Goal: Find specific page/section: Find specific page/section

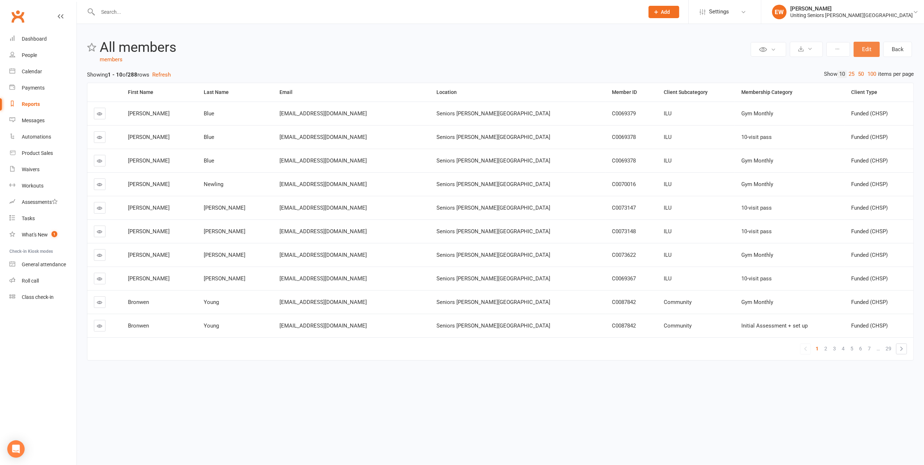
click at [860, 51] on button "Edit" at bounding box center [866, 49] width 26 height 15
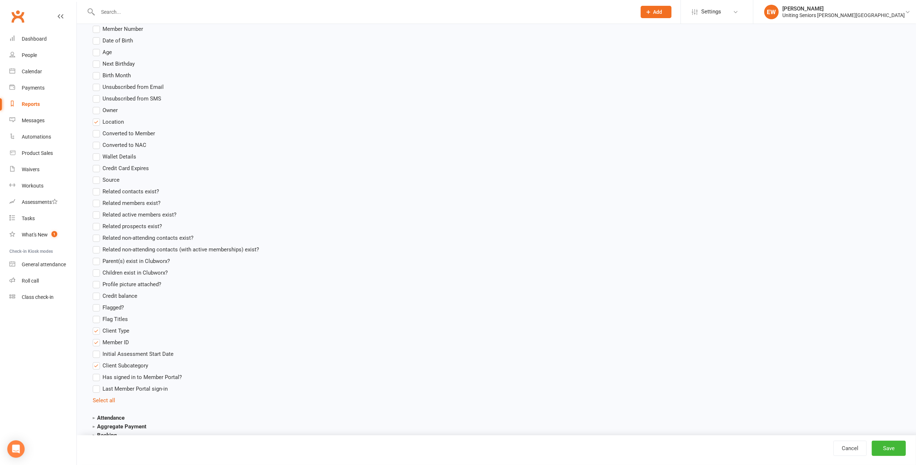
scroll to position [483, 0]
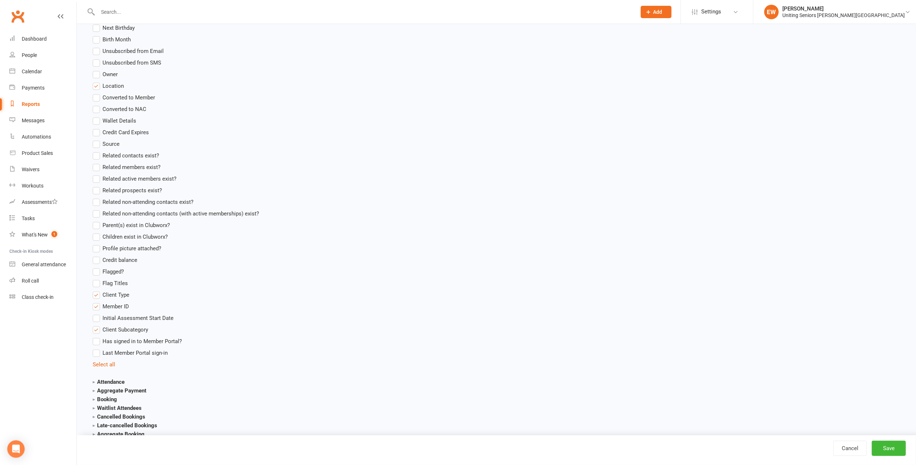
click at [124, 328] on span "Client Subcategory" at bounding box center [126, 329] width 46 height 8
click at [97, 325] on input "Client Subcategory" at bounding box center [95, 325] width 5 height 0
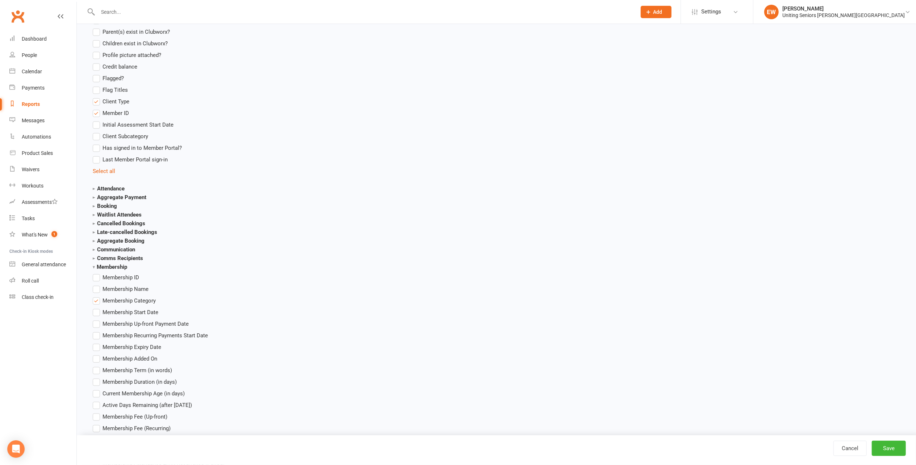
click at [141, 302] on span "Membership Category" at bounding box center [129, 300] width 53 height 8
click at [97, 296] on input "Membership Category" at bounding box center [95, 296] width 5 height 0
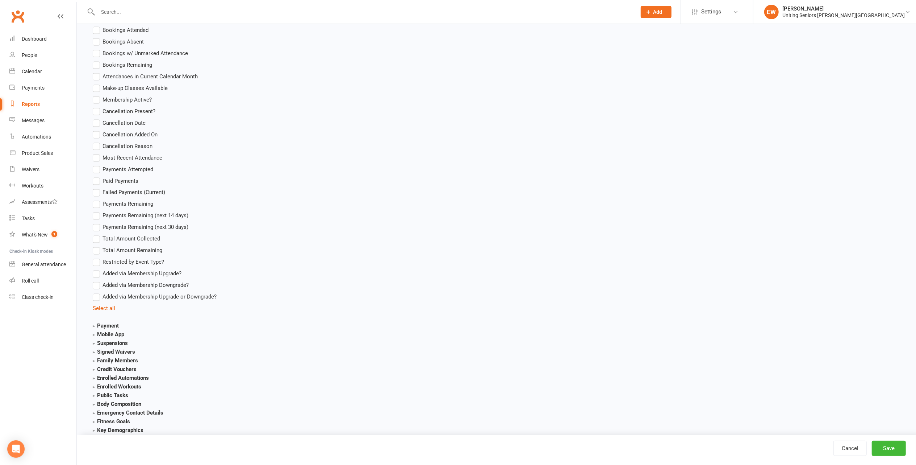
scroll to position [1232, 0]
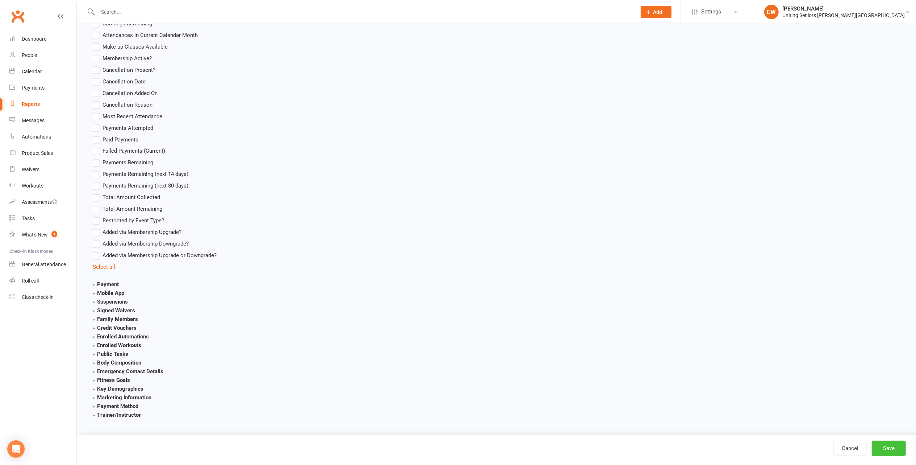
click at [894, 448] on button "Save" at bounding box center [889, 447] width 34 height 15
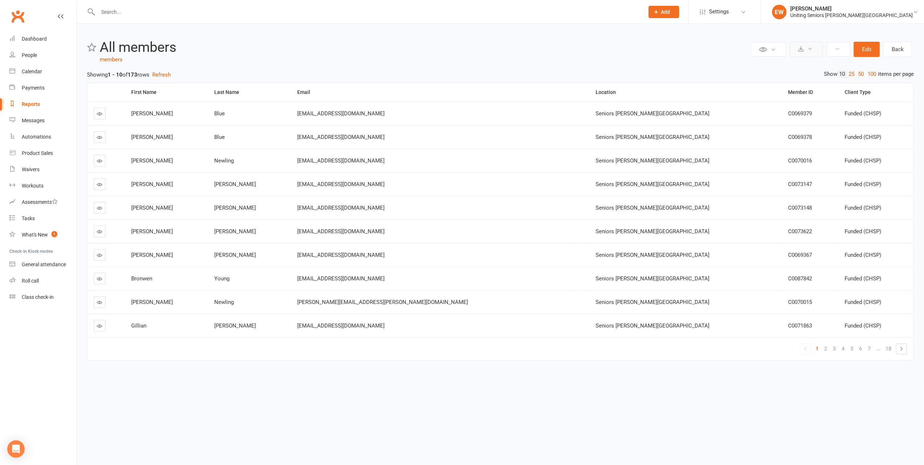
click at [802, 44] on button at bounding box center [806, 49] width 33 height 15
click at [794, 63] on link "Export to CSV" at bounding box center [784, 66] width 76 height 14
click at [30, 50] on link "People" at bounding box center [42, 55] width 67 height 16
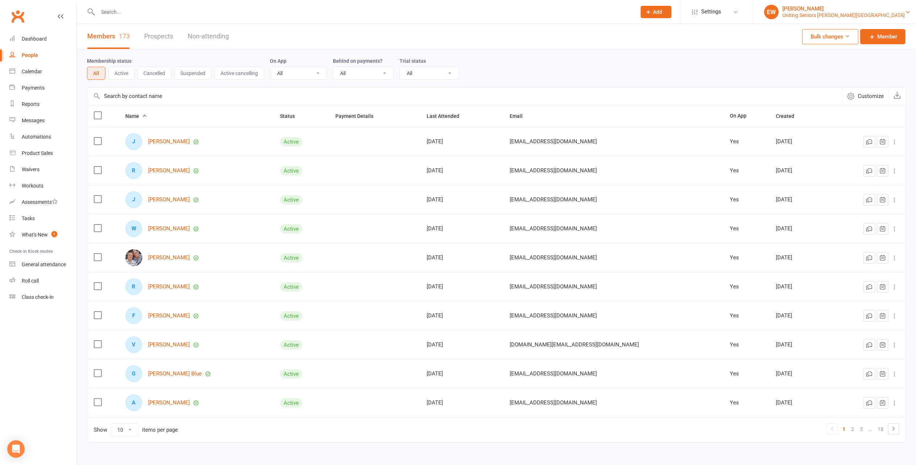
click at [858, 11] on div "[PERSON_NAME]" at bounding box center [844, 8] width 122 height 7
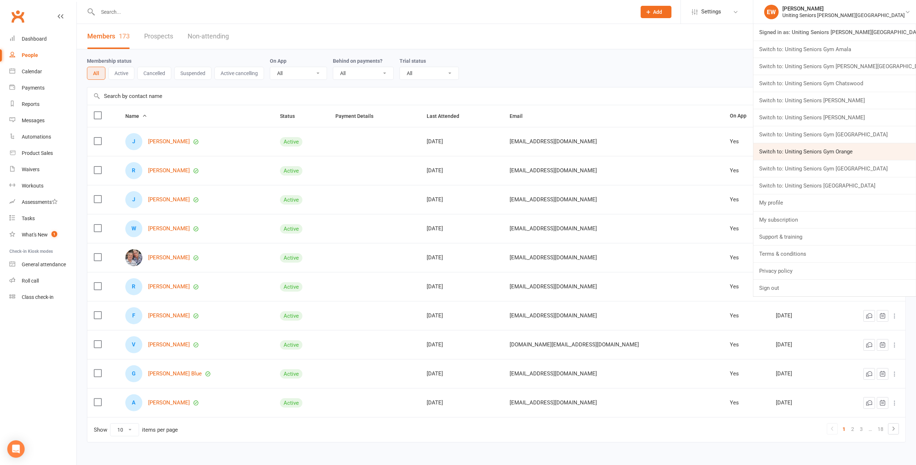
click at [883, 157] on link "Switch to: Uniting Seniors Gym Orange" at bounding box center [835, 151] width 163 height 17
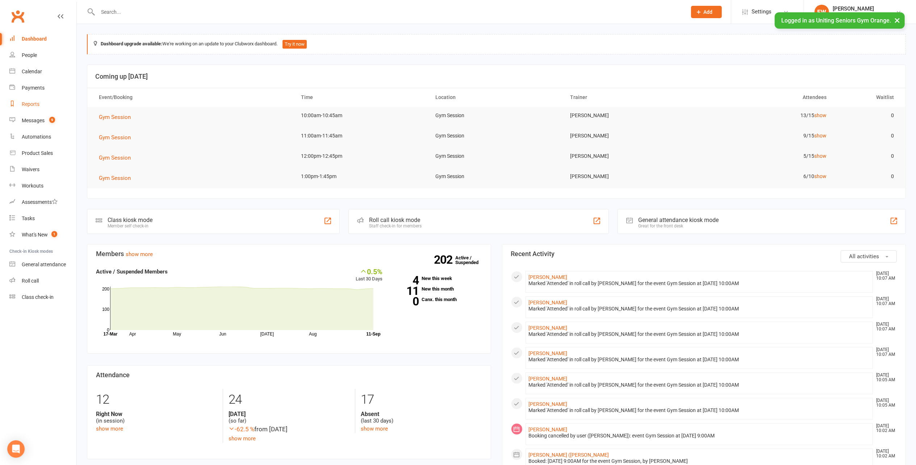
click at [34, 106] on div "Reports" at bounding box center [31, 104] width 18 height 6
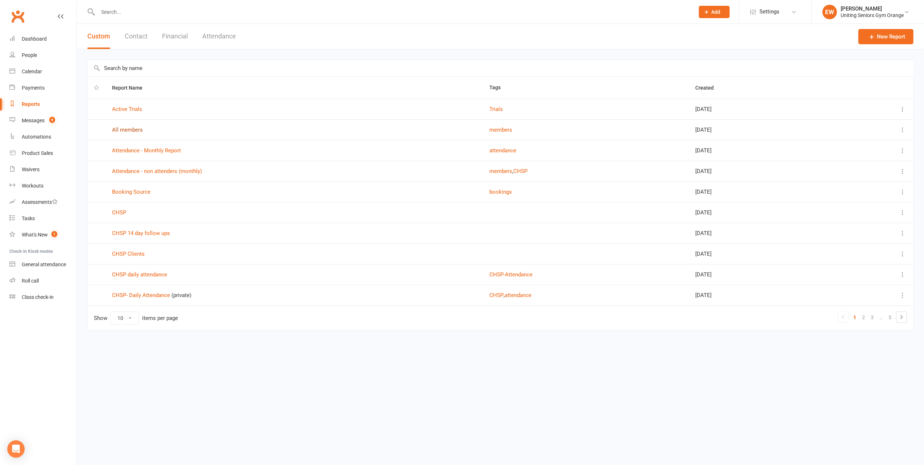
click at [133, 132] on link "All members" at bounding box center [127, 129] width 31 height 7
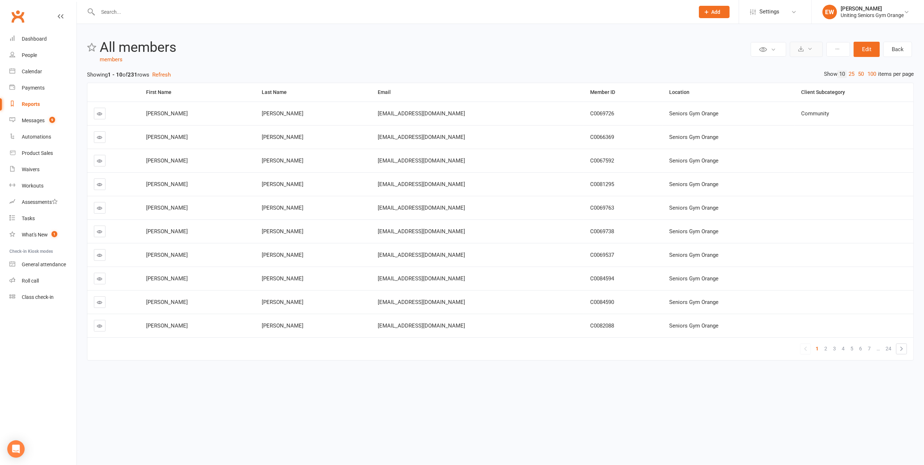
click at [807, 50] on icon at bounding box center [809, 48] width 5 height 5
click at [800, 64] on link "Export to CSV" at bounding box center [784, 66] width 76 height 14
click at [886, 9] on div "[PERSON_NAME]" at bounding box center [871, 8] width 63 height 7
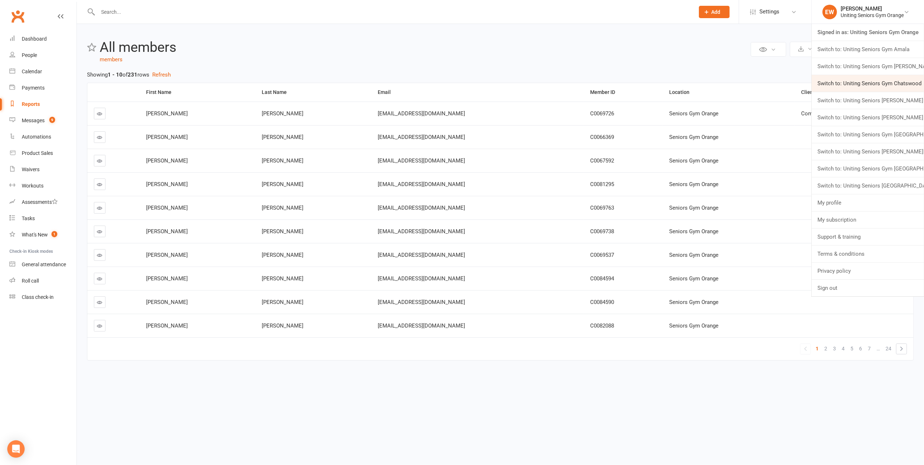
click at [900, 84] on link "Switch to: Uniting Seniors Gym Chatswood" at bounding box center [867, 83] width 112 height 17
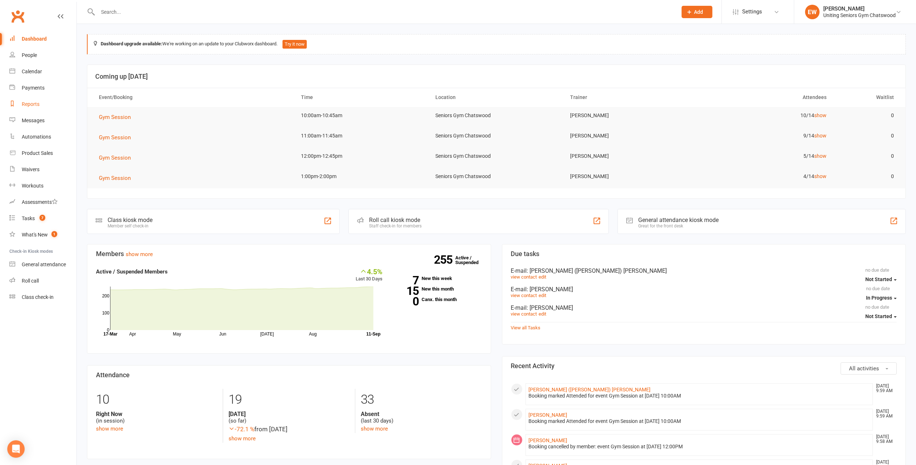
click at [40, 105] on link "Reports" at bounding box center [42, 104] width 67 height 16
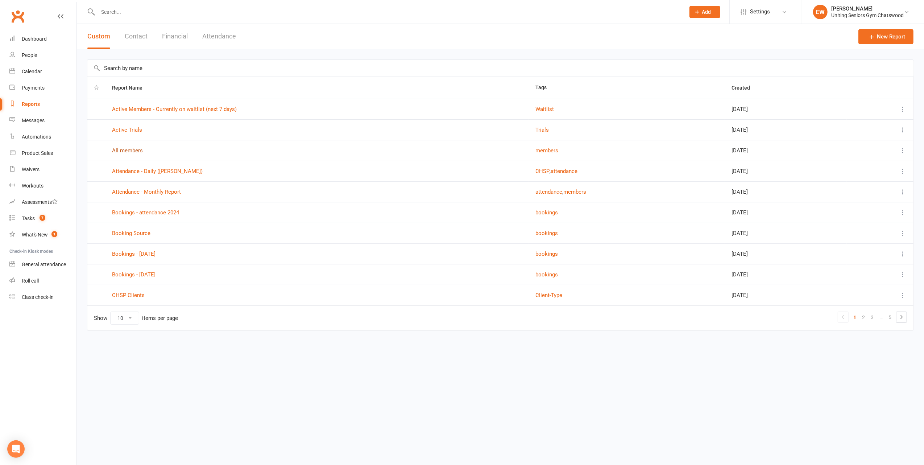
click at [130, 153] on link "All members" at bounding box center [127, 150] width 31 height 7
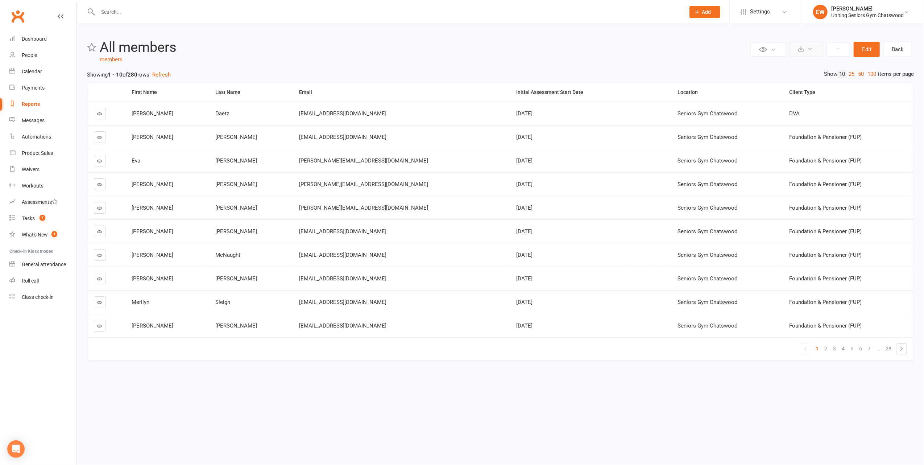
click at [808, 47] on icon at bounding box center [809, 48] width 5 height 5
click at [799, 67] on link "Export to CSV" at bounding box center [784, 66] width 76 height 14
click at [848, 9] on div "[PERSON_NAME]" at bounding box center [867, 8] width 72 height 7
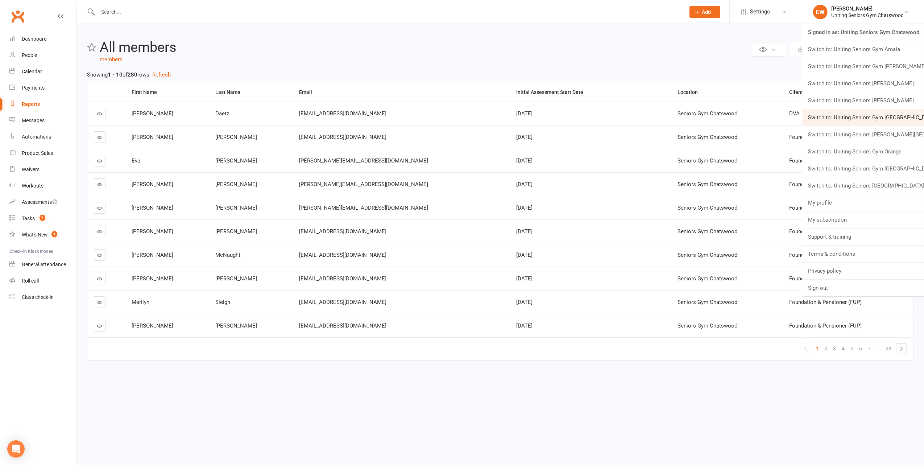
click at [867, 119] on link "Switch to: Uniting Seniors Gym Lilyfield" at bounding box center [863, 117] width 122 height 17
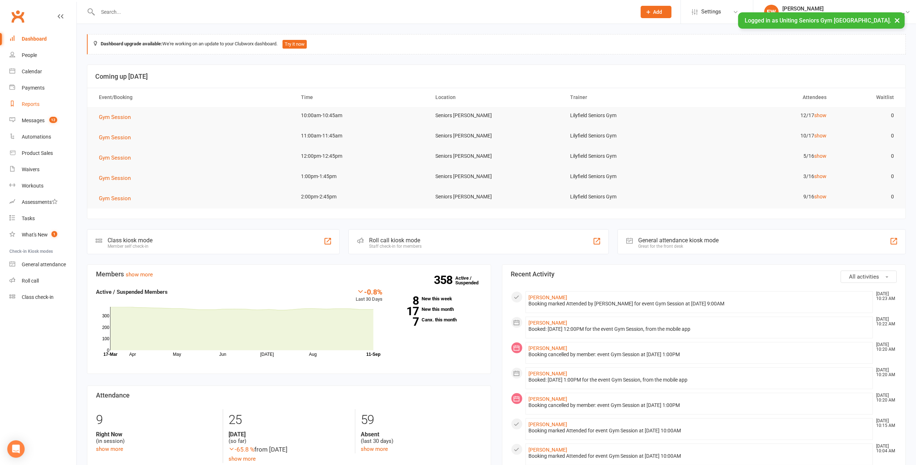
click at [35, 104] on div "Reports" at bounding box center [31, 104] width 18 height 6
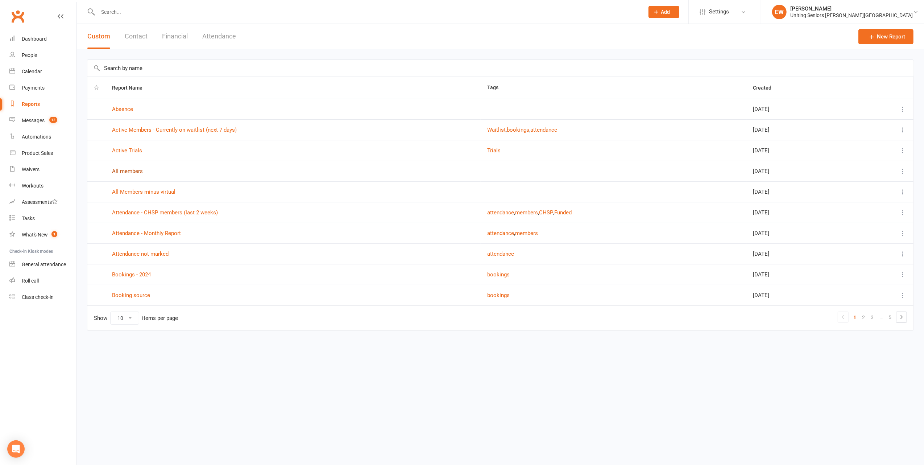
click at [123, 174] on link "All members" at bounding box center [127, 171] width 31 height 7
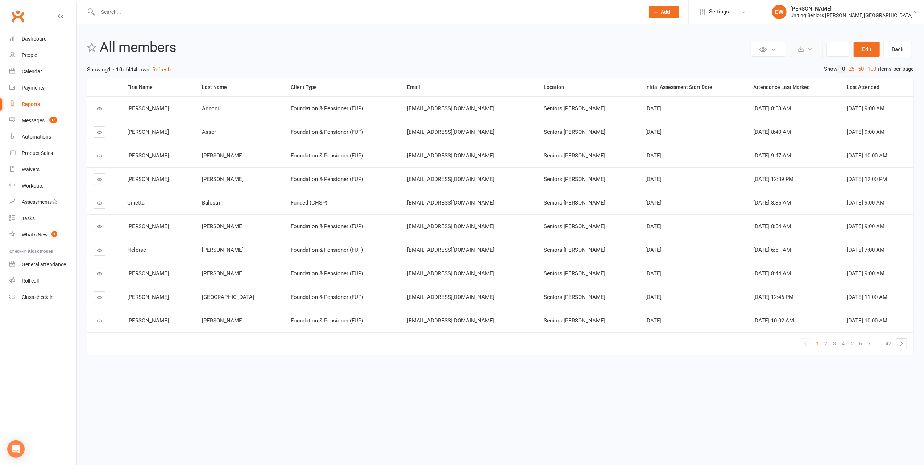
click at [809, 44] on button at bounding box center [806, 49] width 33 height 15
click at [797, 63] on link "Export to CSV" at bounding box center [784, 66] width 76 height 14
click at [862, 13] on div "Uniting Seniors Gym Lilyfield" at bounding box center [851, 15] width 122 height 7
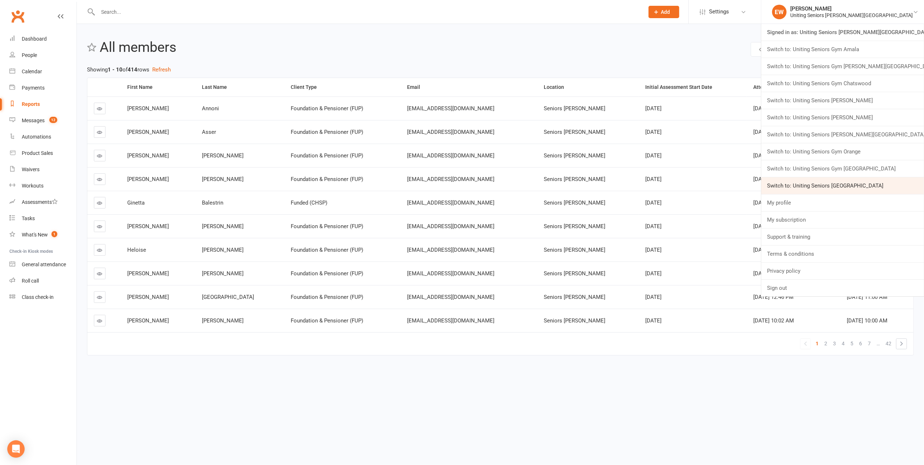
click at [876, 186] on link "Switch to: Uniting Seniors [GEOGRAPHIC_DATA]" at bounding box center [842, 185] width 163 height 17
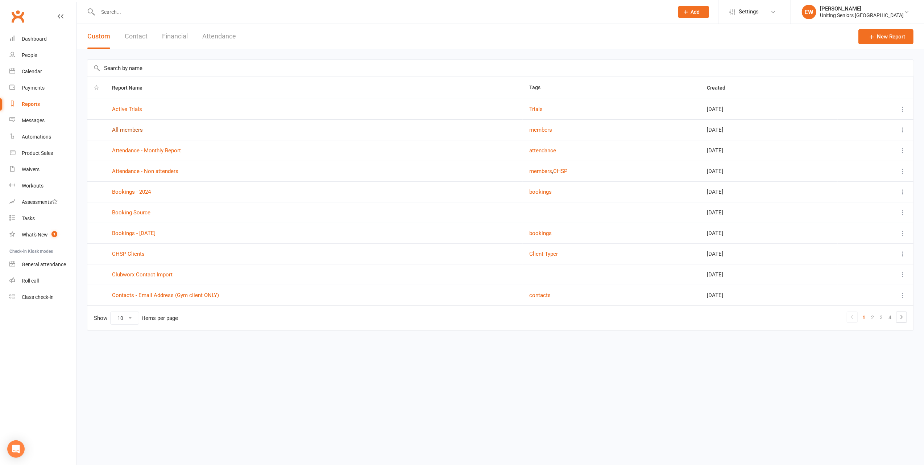
click at [120, 129] on link "All members" at bounding box center [127, 129] width 31 height 7
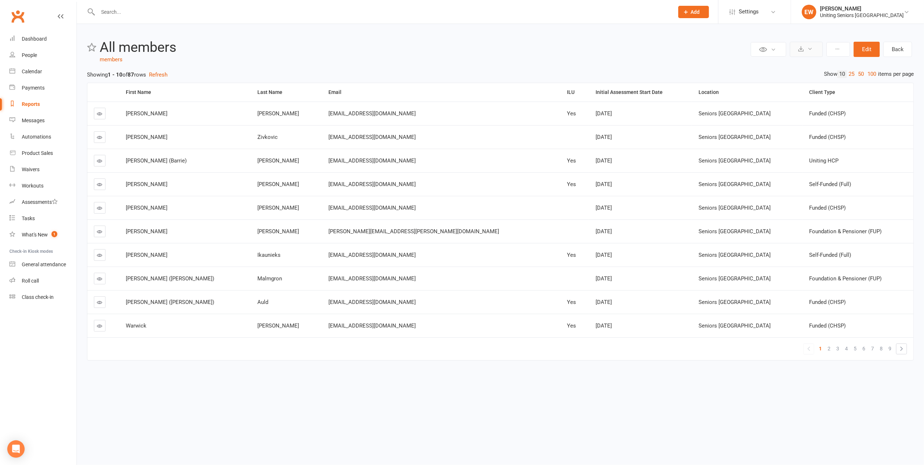
click at [805, 42] on button at bounding box center [806, 49] width 33 height 15
click at [791, 64] on link "Export to CSV" at bounding box center [784, 66] width 76 height 14
click at [886, 15] on div "Uniting Seniors Gym Westmead" at bounding box center [862, 15] width 84 height 7
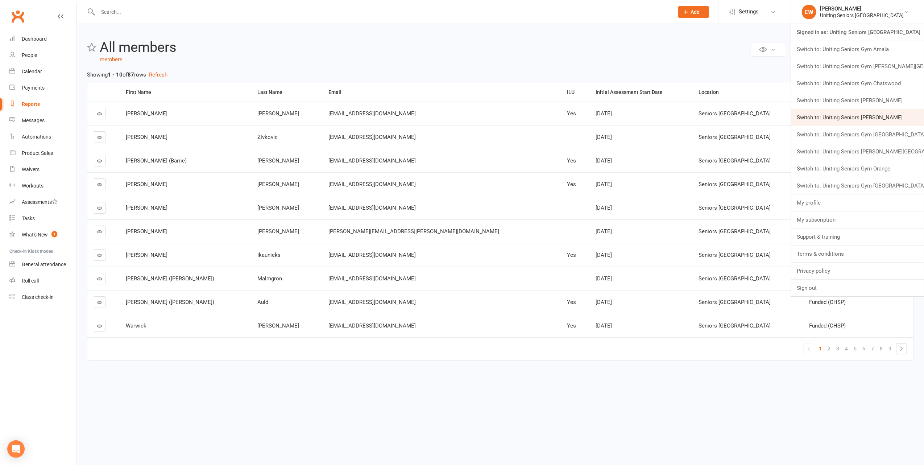
click at [902, 118] on link "Switch to: Uniting Seniors Gym Leichhardt" at bounding box center [857, 117] width 133 height 17
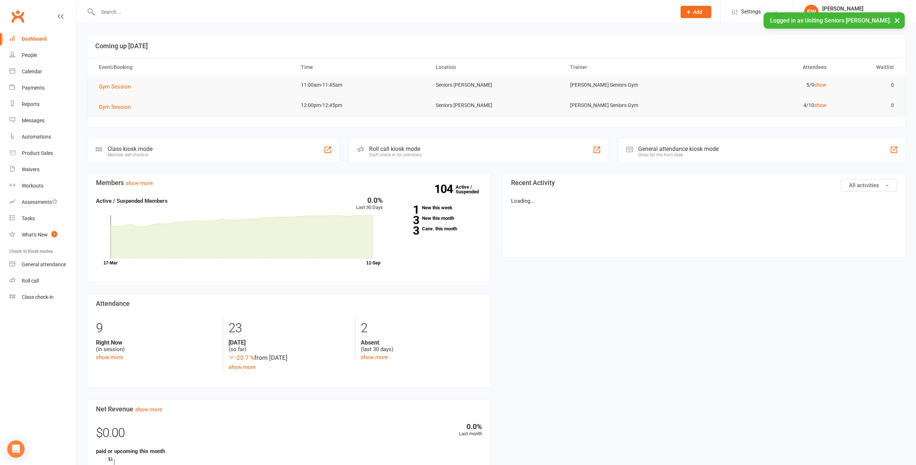
click at [35, 104] on div "Reports" at bounding box center [31, 104] width 18 height 6
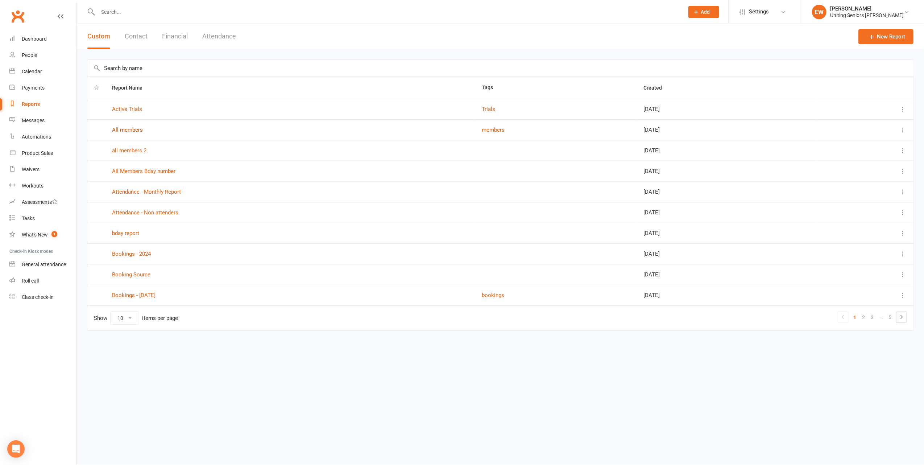
click at [129, 128] on link "All members" at bounding box center [127, 129] width 31 height 7
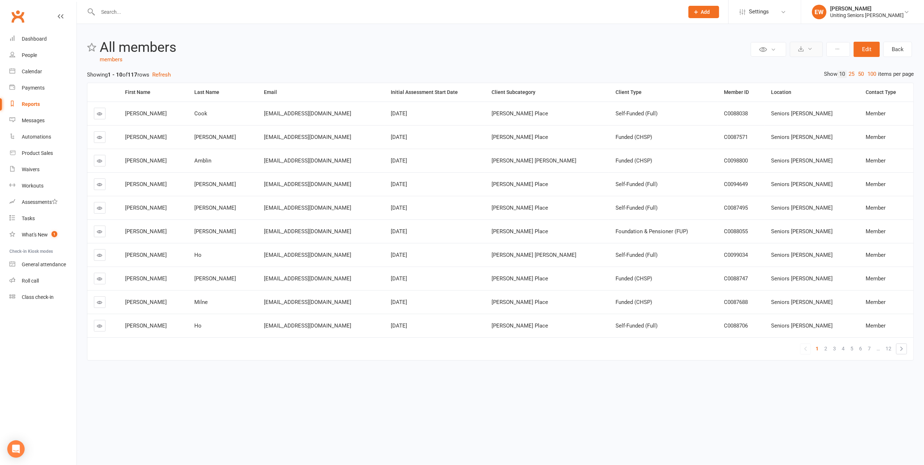
click at [807, 50] on icon at bounding box center [809, 48] width 5 height 5
click at [800, 63] on link "Export to CSV" at bounding box center [784, 66] width 76 height 14
click at [852, 4] on li "EW Elly Williams Uniting Seniors Gym Leichhardt Signed in as: Uniting Seniors G…" at bounding box center [861, 12] width 123 height 24
click at [852, 12] on div "Uniting Seniors Gym Leichhardt" at bounding box center [867, 15] width 74 height 7
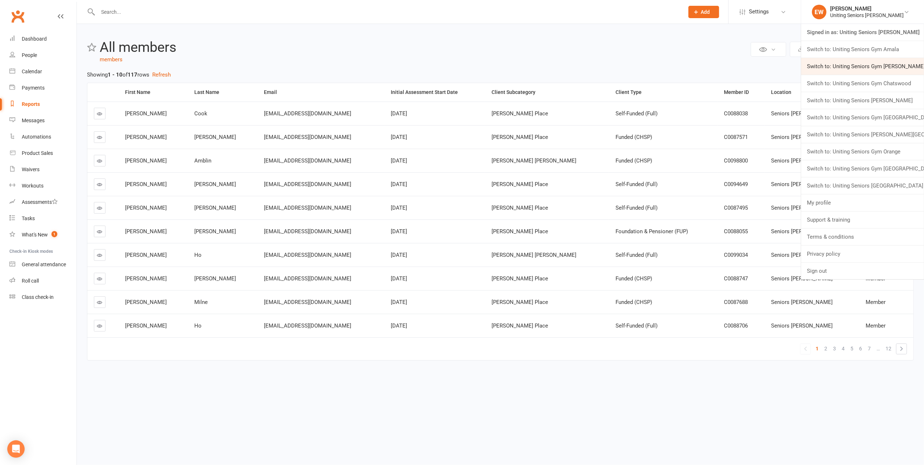
click at [906, 62] on link "Switch to: Uniting Seniors Gym Beverly Hills" at bounding box center [862, 66] width 123 height 17
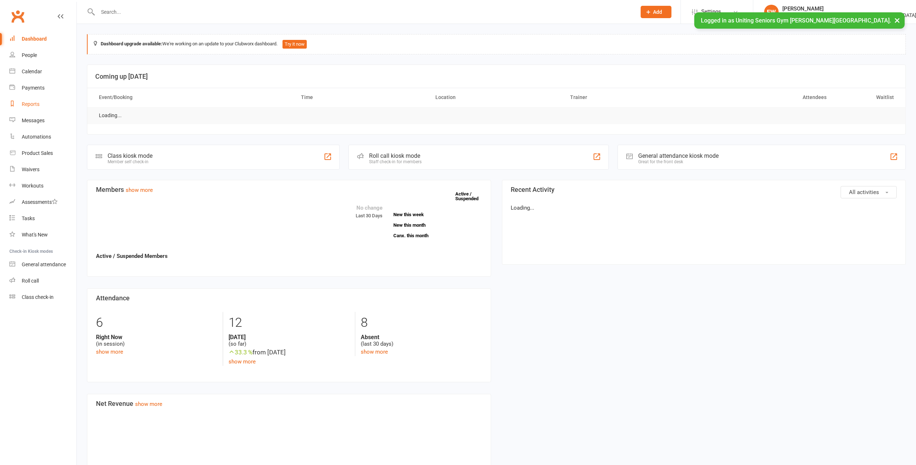
click at [31, 104] on div "Reports" at bounding box center [31, 104] width 18 height 6
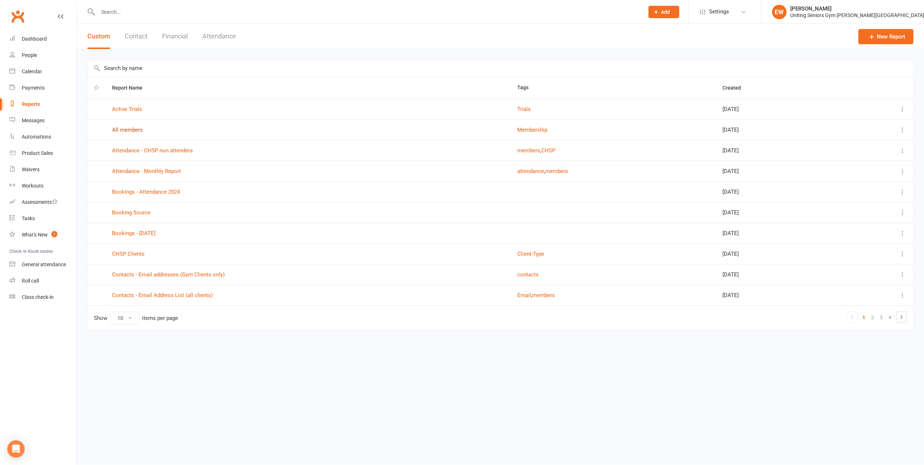
click at [128, 130] on link "All members" at bounding box center [127, 129] width 31 height 7
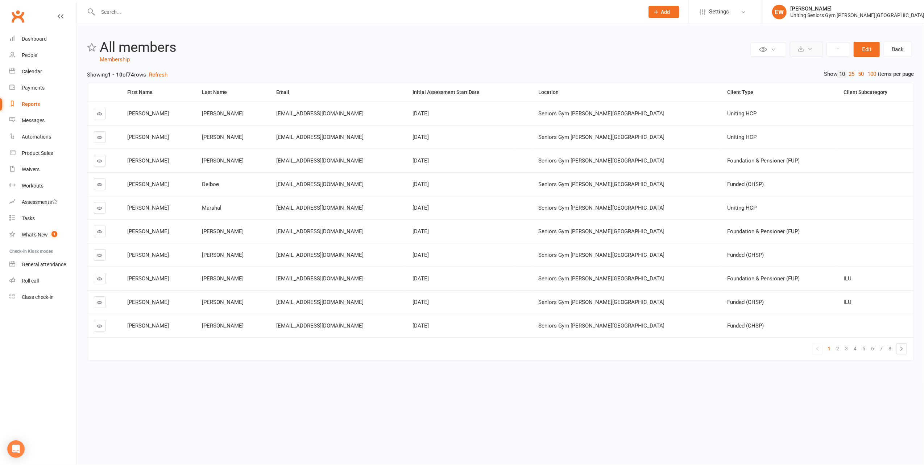
click at [806, 46] on button at bounding box center [806, 49] width 33 height 15
click at [784, 67] on link "Export to CSV" at bounding box center [784, 66] width 76 height 14
click at [865, 53] on button "Edit" at bounding box center [866, 49] width 26 height 15
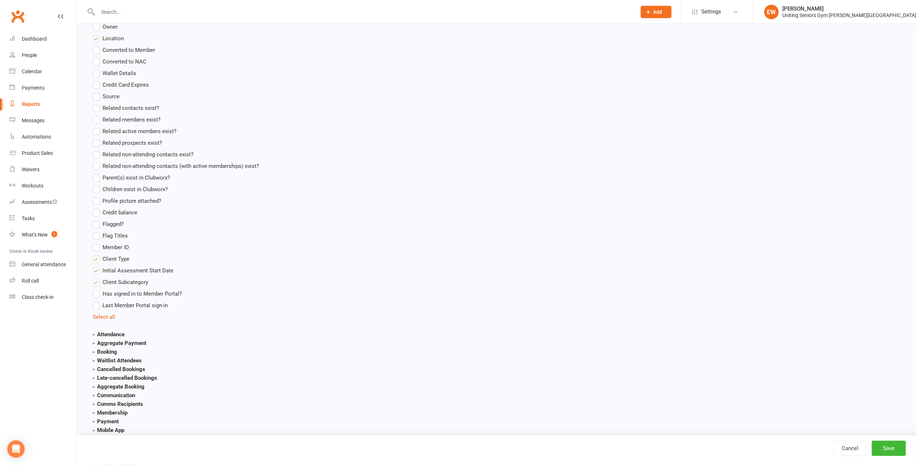
scroll to position [676, 0]
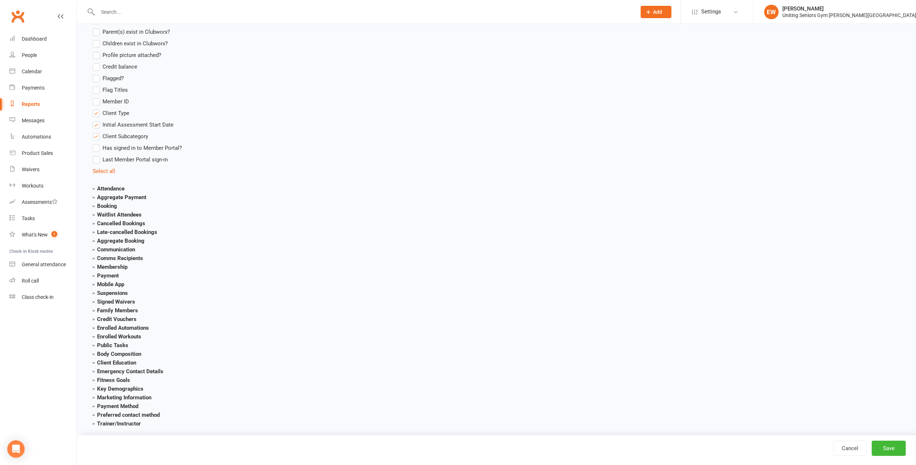
click at [96, 138] on label "Client Subcategory" at bounding box center [120, 136] width 55 height 9
click at [96, 132] on input "Client Subcategory" at bounding box center [95, 132] width 5 height 0
click at [94, 267] on strong "Membership" at bounding box center [110, 266] width 35 height 7
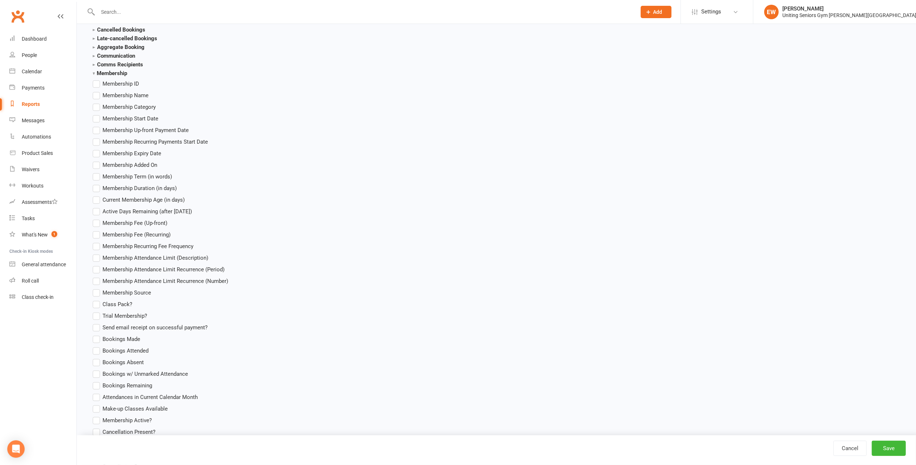
scroll to position [628, 0]
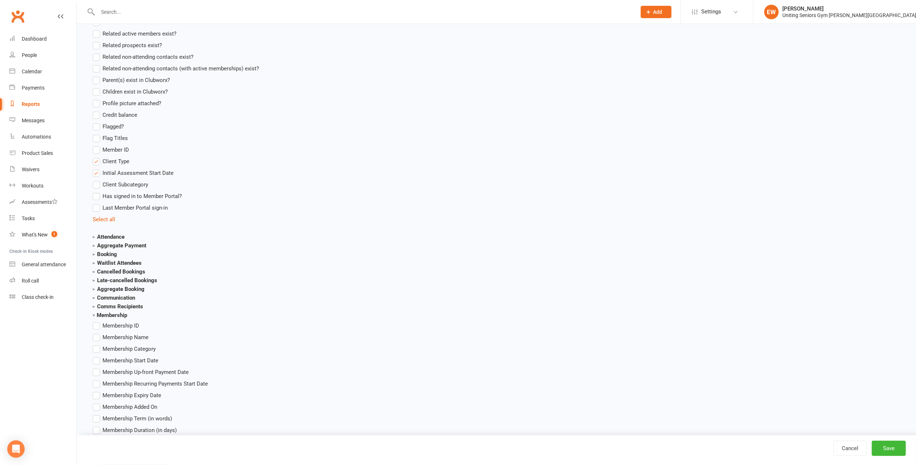
click at [97, 164] on label "Client Type" at bounding box center [111, 161] width 37 height 9
click at [97, 157] on input "Client Type" at bounding box center [95, 157] width 5 height 0
click at [95, 175] on label "Initial Assessment Start Date" at bounding box center [133, 172] width 81 height 9
click at [95, 168] on input "Initial Assessment Start Date" at bounding box center [95, 168] width 5 height 0
click at [884, 448] on button "Save" at bounding box center [889, 447] width 34 height 15
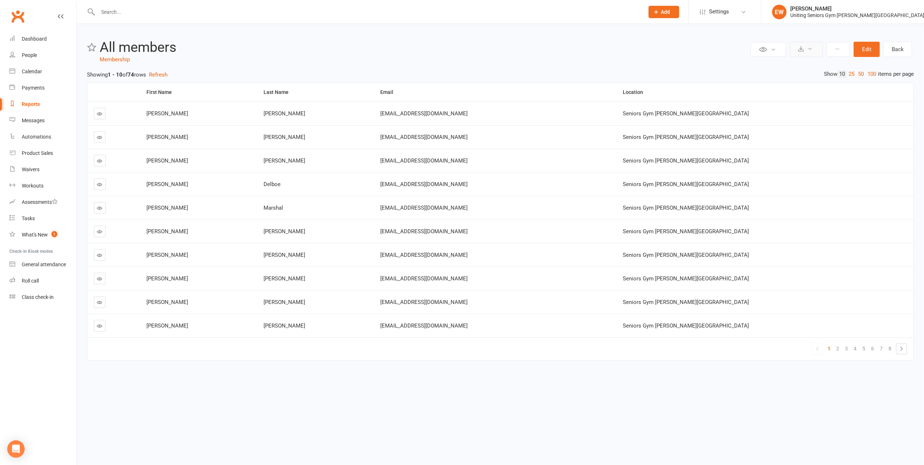
click at [806, 53] on button at bounding box center [806, 49] width 33 height 15
click at [804, 66] on link "Export to CSV" at bounding box center [784, 66] width 76 height 14
click at [867, 12] on div "Uniting Seniors Gym Beverly Hills" at bounding box center [857, 15] width 134 height 7
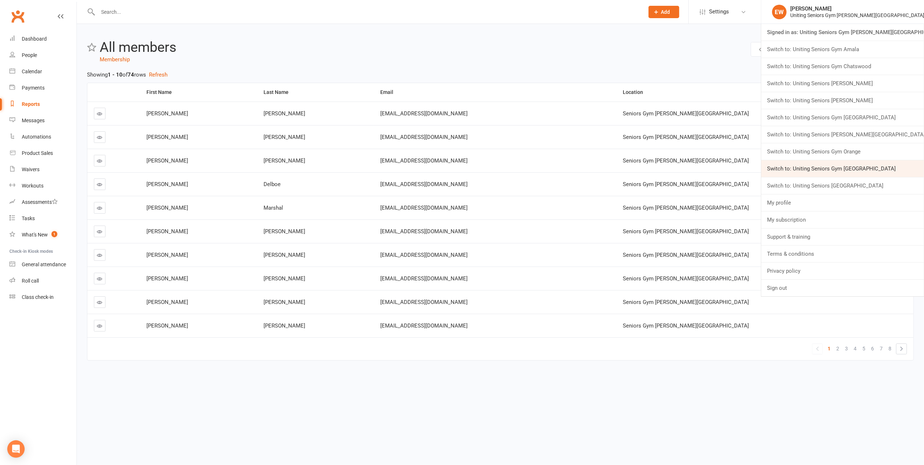
click at [899, 173] on link "Switch to: Uniting Seniors Gym [GEOGRAPHIC_DATA]" at bounding box center [842, 168] width 163 height 17
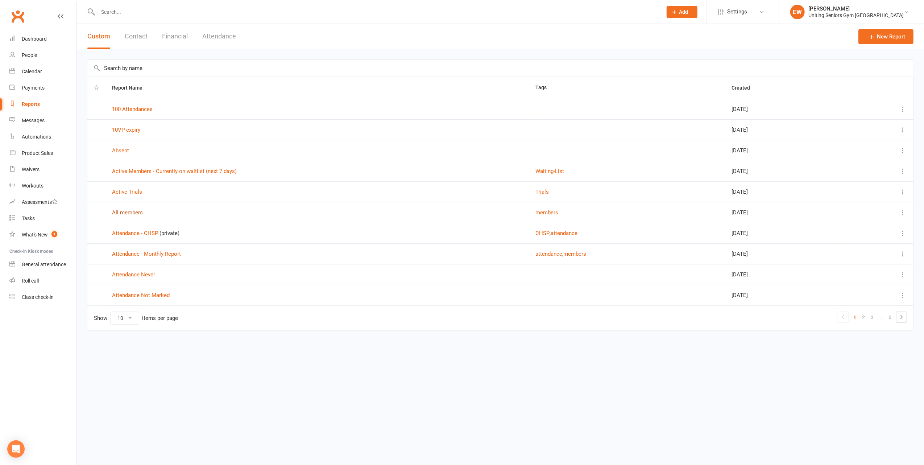
click at [124, 212] on link "All members" at bounding box center [127, 212] width 31 height 7
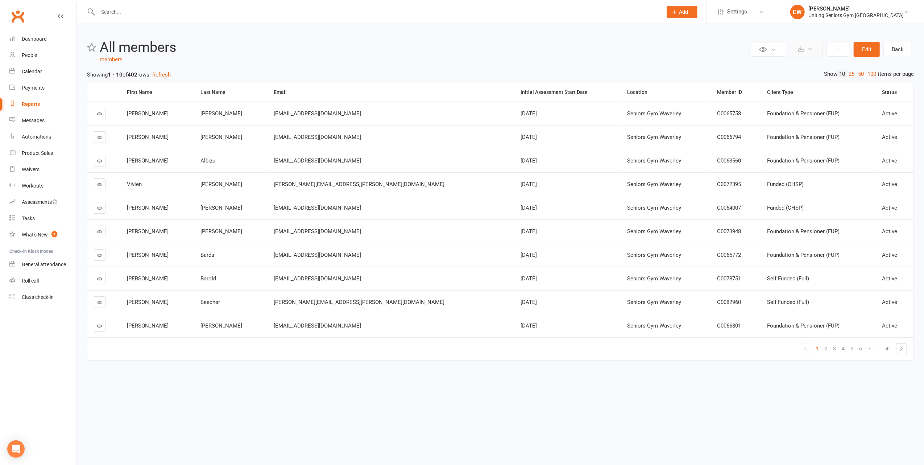
click at [800, 49] on icon at bounding box center [800, 48] width 5 height 5
click at [799, 67] on link "Export to CSV" at bounding box center [784, 66] width 76 height 14
click at [877, 11] on div "[PERSON_NAME]" at bounding box center [855, 8] width 95 height 7
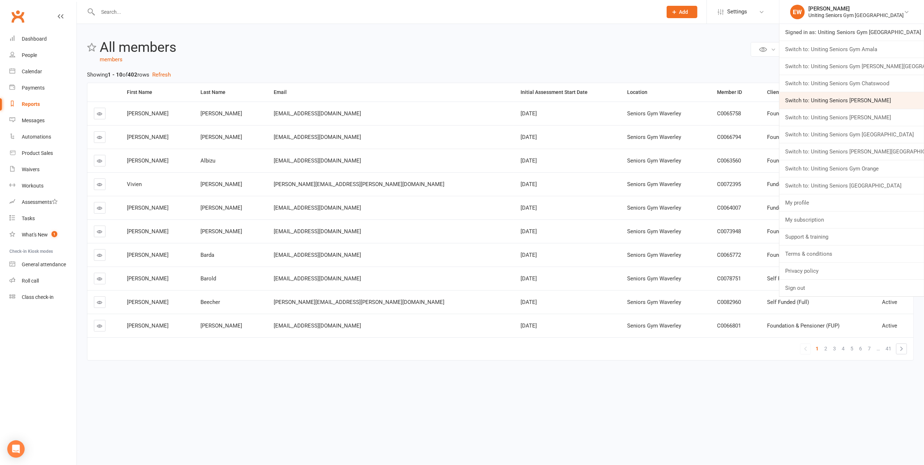
click at [895, 104] on link "Switch to: Uniting Seniors [PERSON_NAME]" at bounding box center [851, 100] width 145 height 17
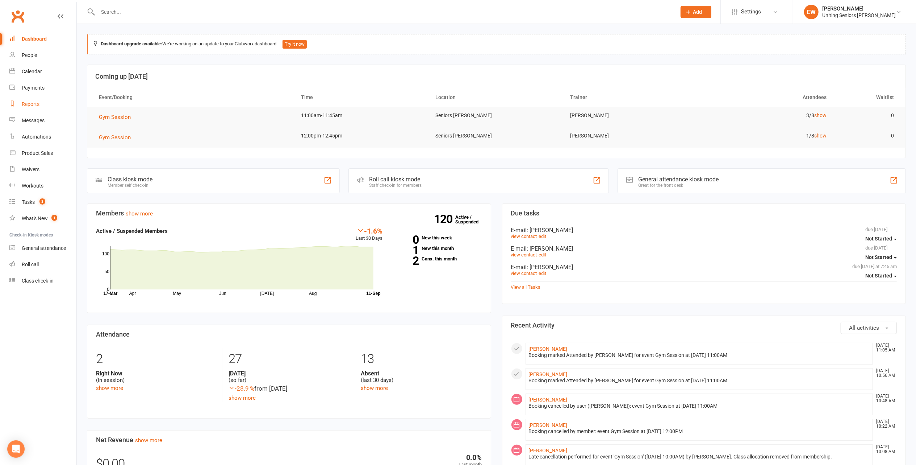
drag, startPoint x: 37, startPoint y: 103, endPoint x: 109, endPoint y: 108, distance: 72.6
click at [37, 103] on div "Reports" at bounding box center [31, 104] width 18 height 6
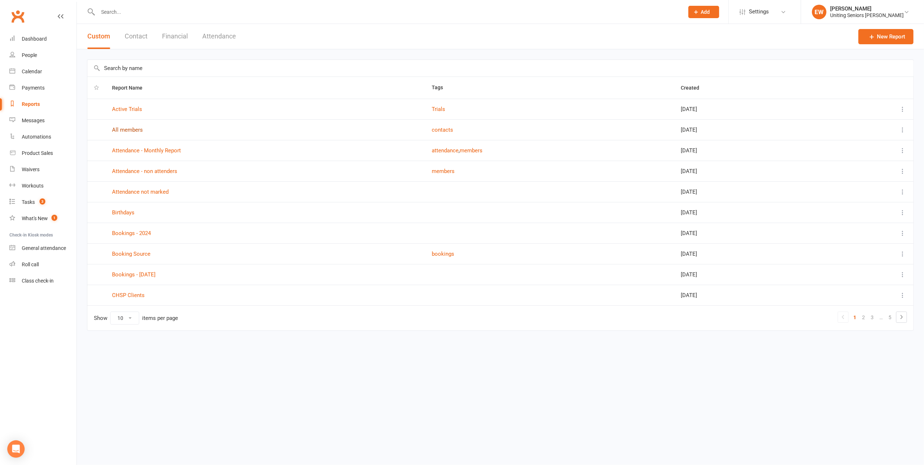
click at [138, 128] on link "All members" at bounding box center [127, 129] width 31 height 7
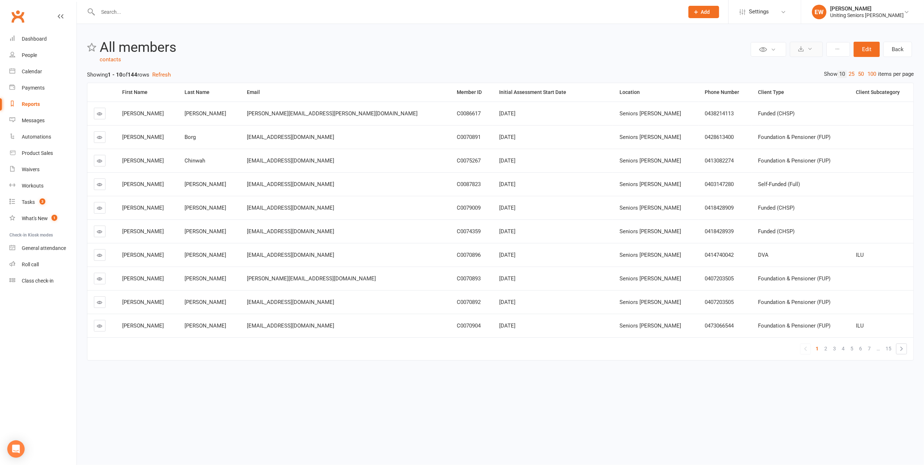
click at [802, 48] on icon at bounding box center [800, 48] width 5 height 5
click at [800, 64] on link "Export to CSV" at bounding box center [784, 66] width 76 height 14
click at [878, 5] on div "[PERSON_NAME]" at bounding box center [867, 8] width 74 height 7
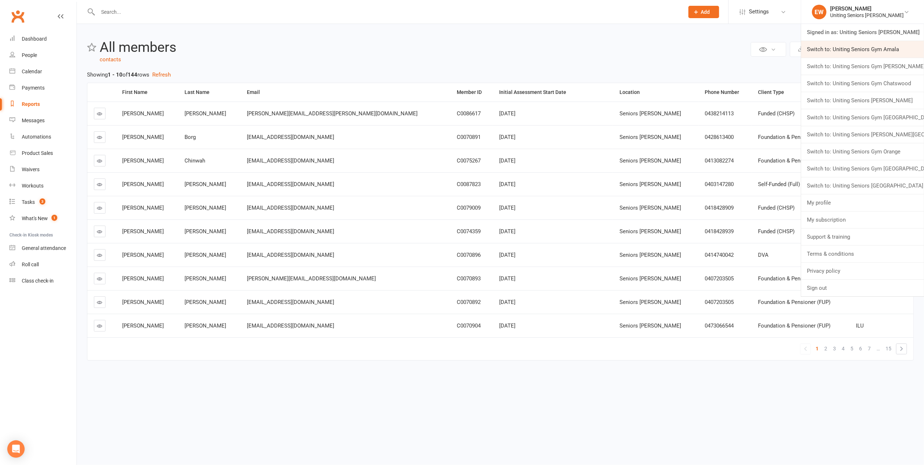
click at [902, 50] on link "Switch to: Uniting Seniors Gym Amala" at bounding box center [862, 49] width 123 height 17
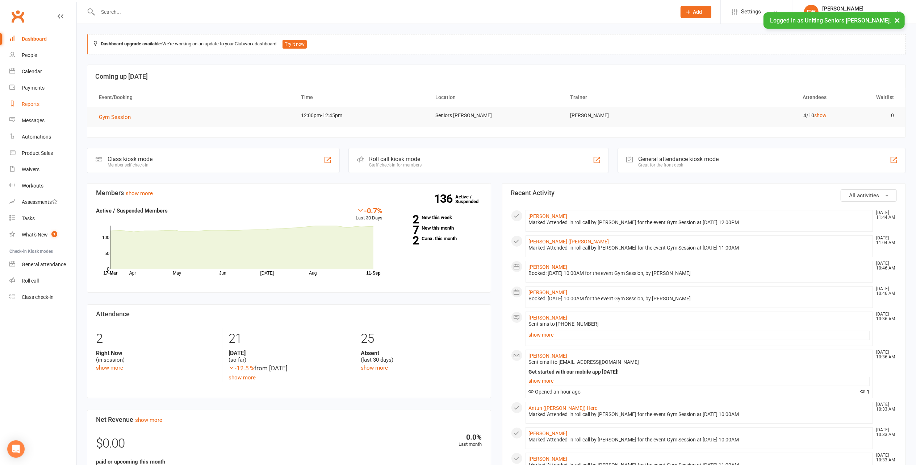
click at [34, 102] on div "Reports" at bounding box center [31, 104] width 18 height 6
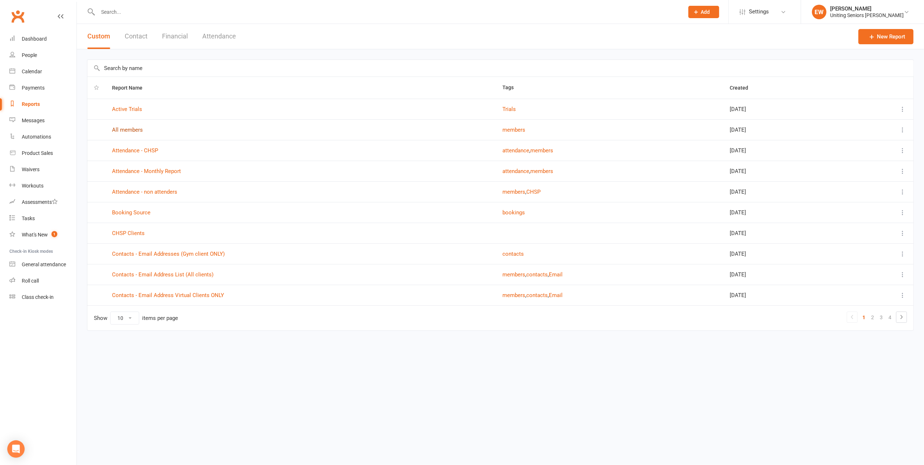
click at [135, 130] on link "All members" at bounding box center [127, 129] width 31 height 7
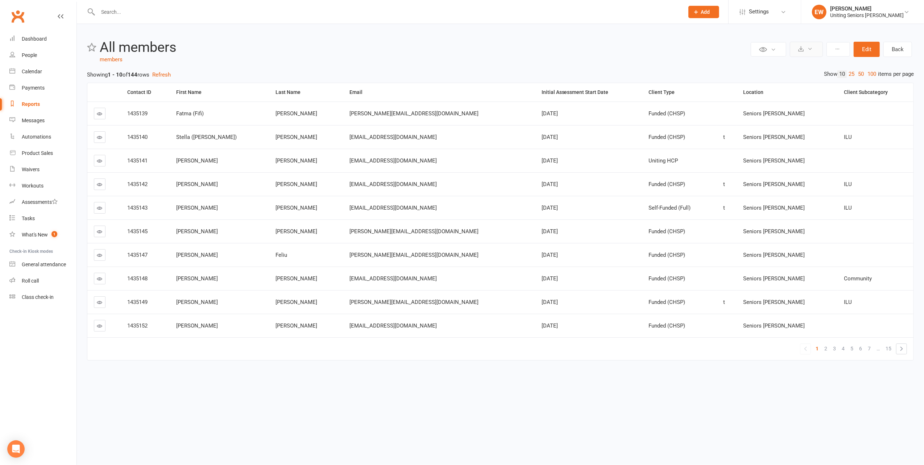
click at [809, 51] on icon at bounding box center [809, 48] width 5 height 5
click at [794, 66] on link "Export to CSV" at bounding box center [784, 66] width 76 height 14
click at [883, 9] on div "[PERSON_NAME]" at bounding box center [867, 8] width 74 height 7
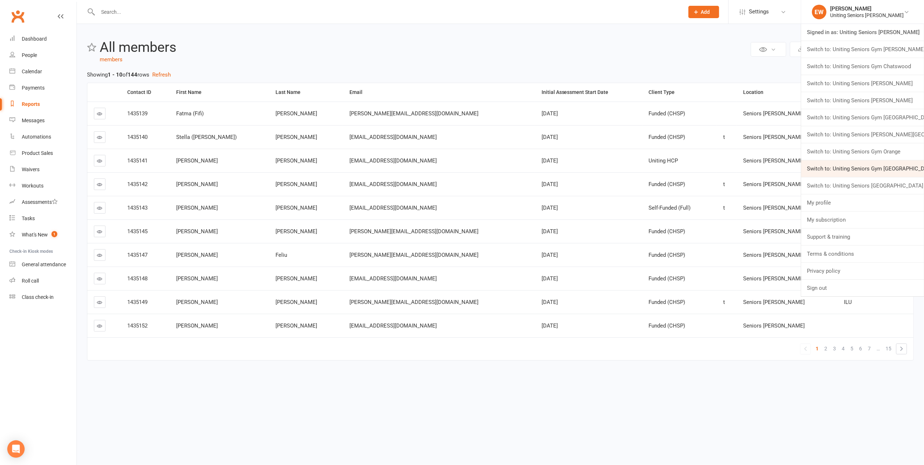
click at [883, 170] on link "Switch to: Uniting Seniors Gym [GEOGRAPHIC_DATA]" at bounding box center [862, 168] width 123 height 17
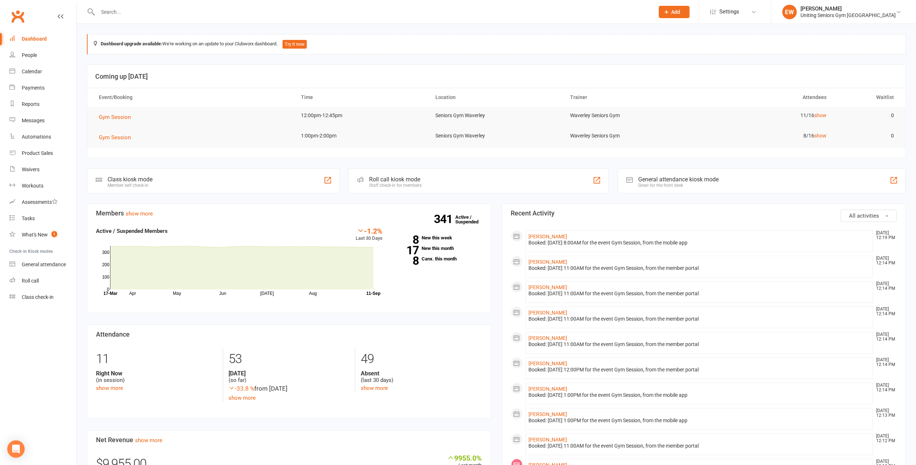
click at [328, 11] on input "text" at bounding box center [373, 12] width 554 height 10
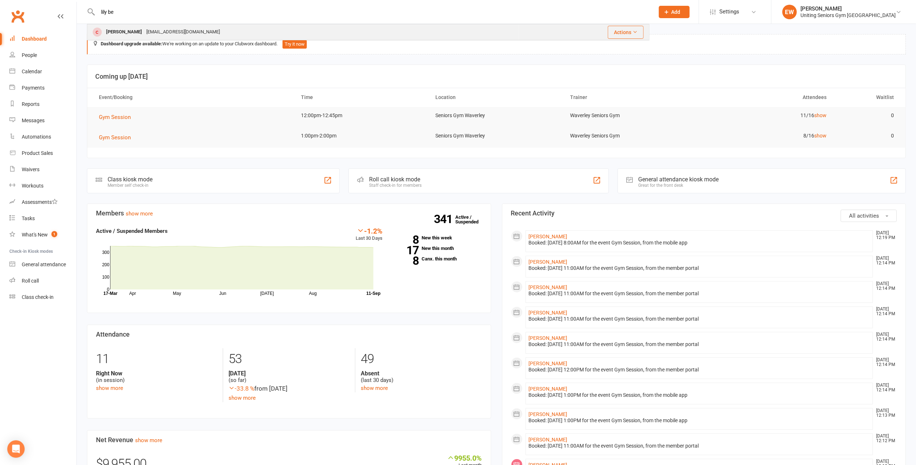
type input "lily be"
click at [201, 33] on div "Lilly Belinfante lillybel@me.com" at bounding box center [303, 32] width 431 height 15
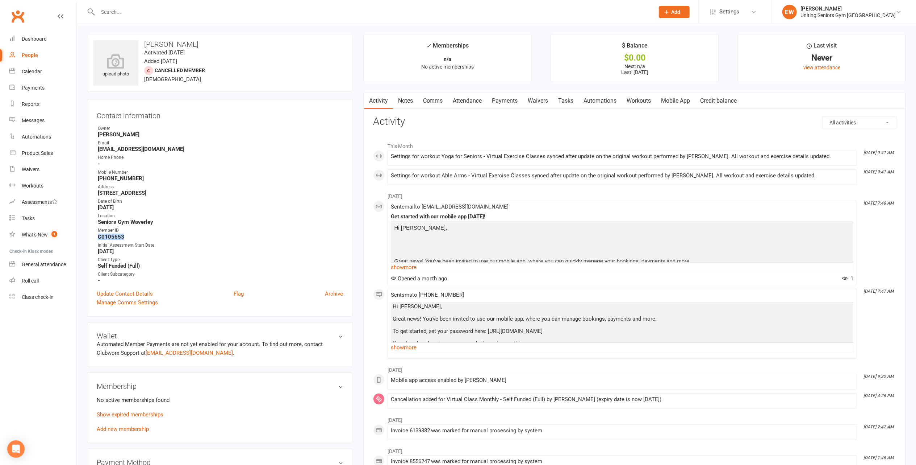
drag, startPoint x: 129, startPoint y: 238, endPoint x: 95, endPoint y: 239, distance: 34.8
click at [95, 239] on div "Contact information Owner Sarah Colyvas Email lillybel@me.com Home Phone - Mobi…" at bounding box center [220, 207] width 266 height 217
copy strong "C0105653"
click at [425, 157] on div "Settings for workout Yoga for Seniors - Virtual Exercise Classes synced after u…" at bounding box center [622, 156] width 463 height 6
click at [872, 8] on div "[PERSON_NAME]" at bounding box center [848, 8] width 95 height 7
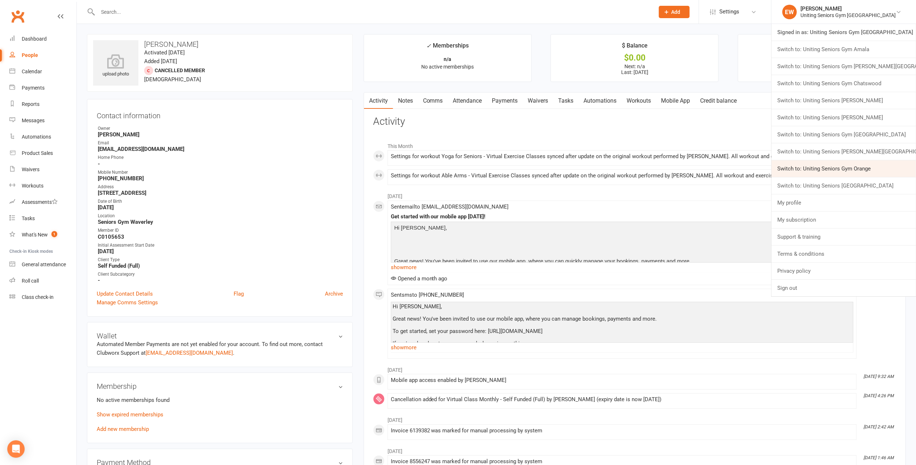
click at [899, 167] on link "Switch to: Uniting Seniors Gym Orange" at bounding box center [844, 168] width 145 height 17
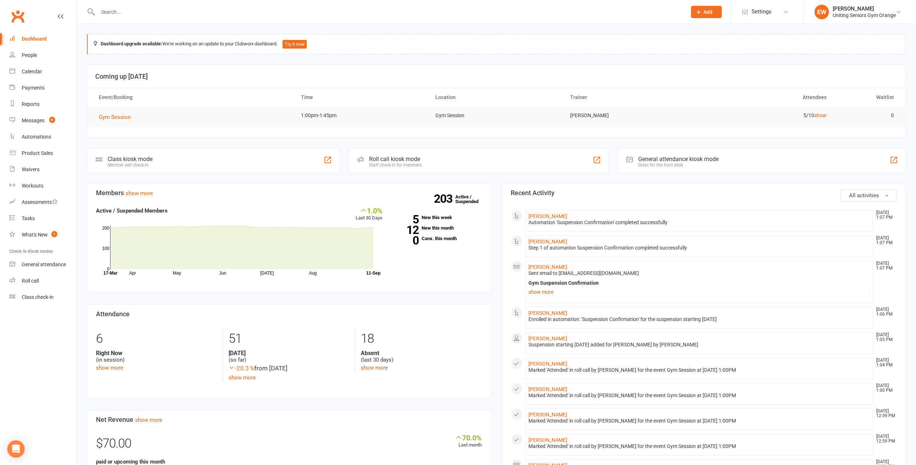
click at [202, 7] on input "text" at bounding box center [389, 12] width 586 height 10
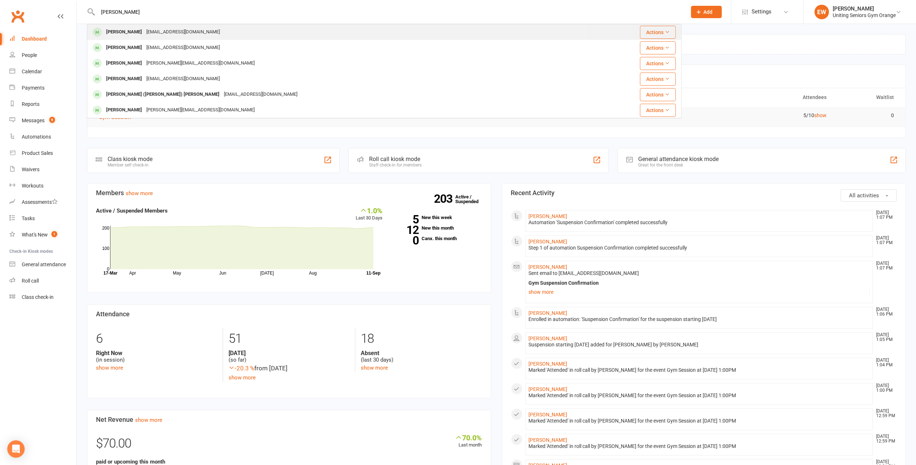
type input "[PERSON_NAME]"
click at [158, 30] on div "[EMAIL_ADDRESS][DOMAIN_NAME]" at bounding box center [183, 32] width 78 height 11
